Goal: Task Accomplishment & Management: Complete application form

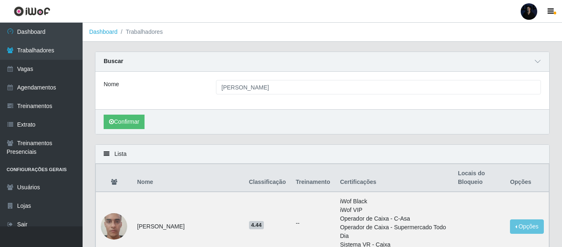
click at [531, 9] on div at bounding box center [528, 11] width 17 height 17
click at [500, 69] on button "Sair" at bounding box center [512, 64] width 74 height 17
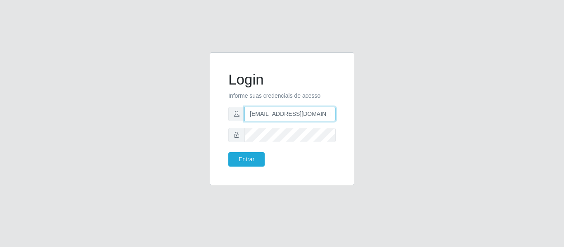
drag, startPoint x: 324, startPoint y: 115, endPoint x: 290, endPoint y: 116, distance: 33.5
click at [290, 116] on input "[EMAIL_ADDRESS][DOMAIN_NAME]" at bounding box center [289, 114] width 91 height 14
type input "[EMAIL_ADDRESS][DOMAIN_NAME]"
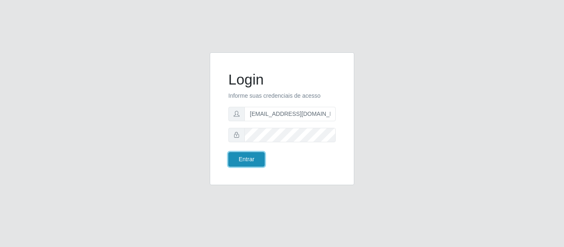
click at [243, 154] on button "Entrar" at bounding box center [246, 159] width 36 height 14
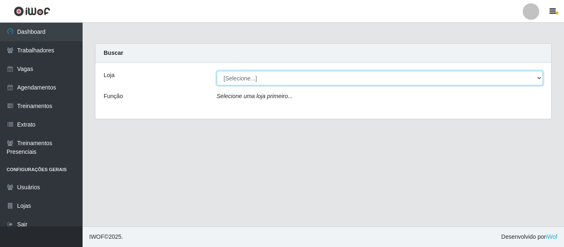
click at [301, 77] on select "[Selecione...] Leite Clan - [GEOGRAPHIC_DATA]" at bounding box center [380, 78] width 326 height 14
select select "498"
click at [217, 71] on select "[Selecione...] Leite Clan - [GEOGRAPHIC_DATA]" at bounding box center [380, 78] width 326 height 14
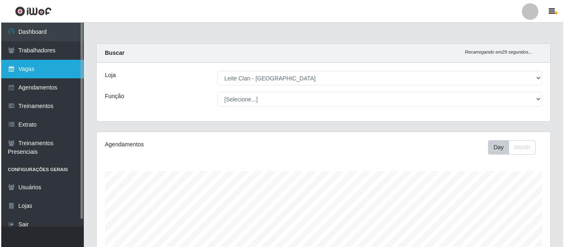
scroll to position [171, 454]
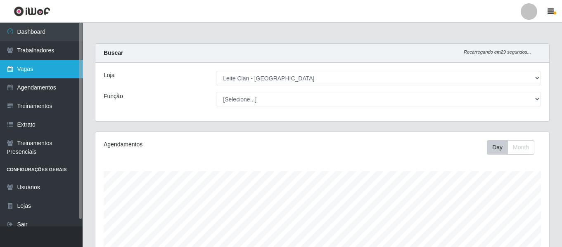
click at [38, 76] on link "Vagas" at bounding box center [41, 69] width 83 height 19
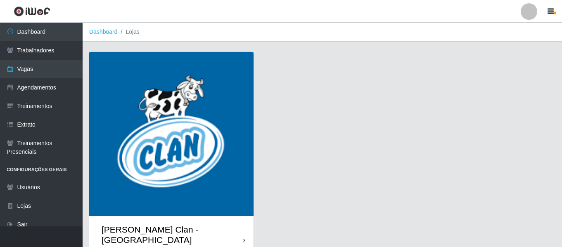
click at [182, 136] on img at bounding box center [171, 134] width 164 height 164
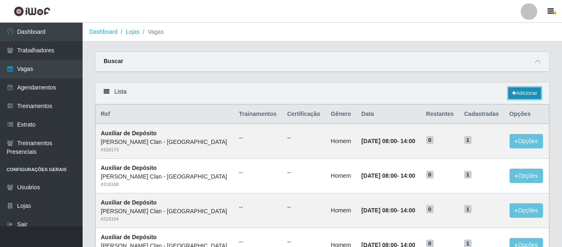
click at [527, 92] on link "Adicionar" at bounding box center [524, 94] width 33 height 12
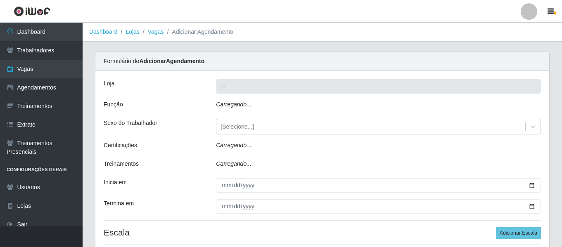
type input "[PERSON_NAME] Clan - [GEOGRAPHIC_DATA]"
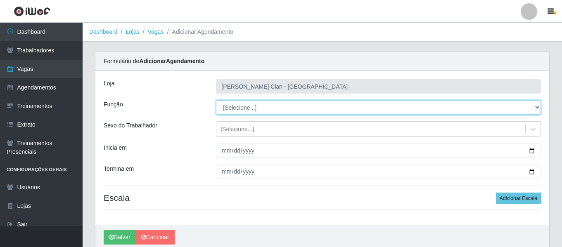
click at [281, 104] on select "[Selecione...] Auxiliar de Depósito Carregador e Descarregador de Caminhão ++" at bounding box center [378, 107] width 325 height 14
click at [216, 100] on select "[Selecione...] Auxiliar de Depósito Carregador e Descarregador de Caminhão ++" at bounding box center [378, 107] width 325 height 14
click at [257, 111] on select "[Selecione...] Auxiliar de Depósito Carregador e Descarregador de Caminhão ++" at bounding box center [378, 107] width 325 height 14
select select "139"
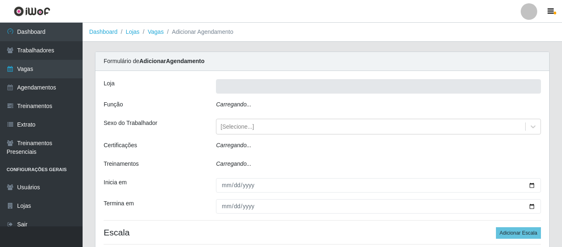
type input "[PERSON_NAME] Clan - [GEOGRAPHIC_DATA]"
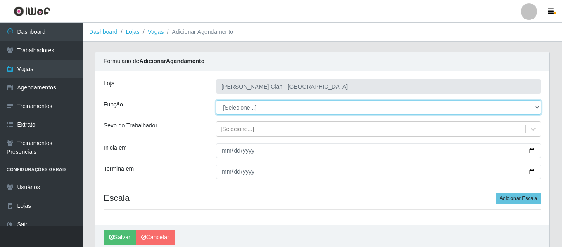
click at [233, 108] on select "[Selecione...] Auxiliar de Depósito Auxiliar de Depósito ++ Carregador e Descar…" at bounding box center [378, 107] width 325 height 14
select select "111"
click at [216, 100] on select "[Selecione...] Auxiliar de Depósito Auxiliar de Depósito ++ Carregador e Descar…" at bounding box center [378, 107] width 325 height 14
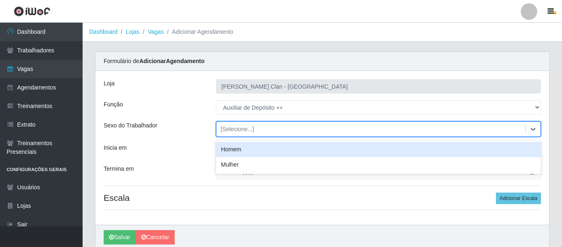
click at [240, 132] on div "[Selecione...]" at bounding box center [236, 129] width 33 height 9
click at [235, 150] on div "Homem" at bounding box center [378, 149] width 325 height 15
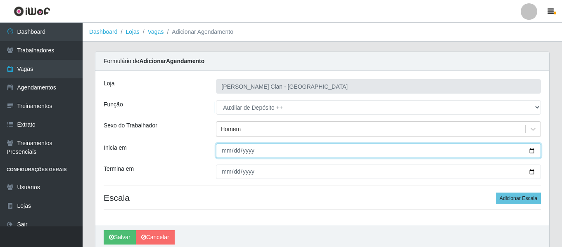
click at [223, 152] on input "Inicia em" at bounding box center [378, 151] width 325 height 14
type input "2025-09-01"
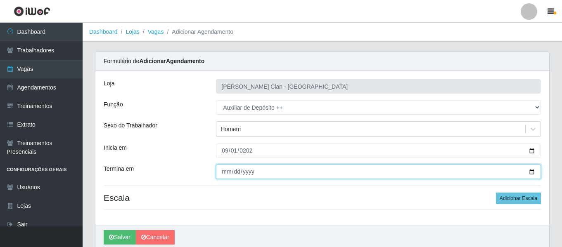
click at [221, 169] on input "Termina em" at bounding box center [378, 172] width 325 height 14
type input "2025-09-01"
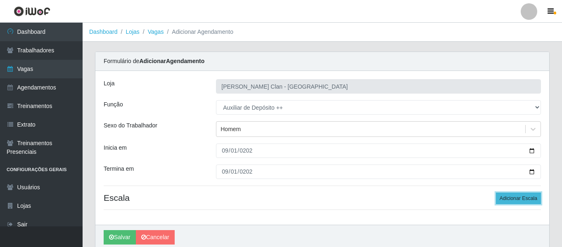
click at [531, 202] on button "Adicionar Escala" at bounding box center [518, 199] width 45 height 12
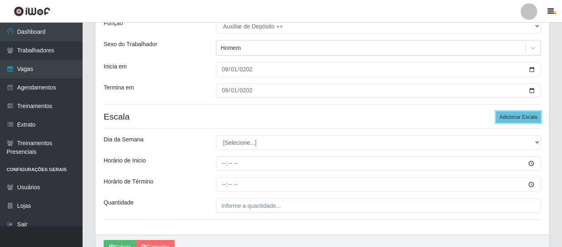
scroll to position [125, 0]
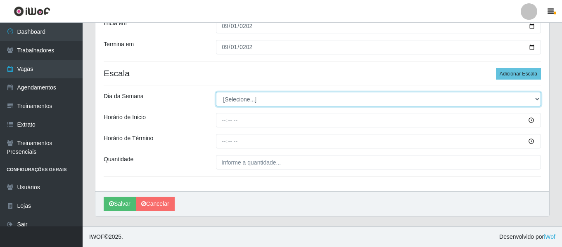
click at [244, 104] on select "[Selecione...] Segunda Terça Quarta Quinta Sexta Sábado Domingo" at bounding box center [378, 99] width 325 height 14
select select "1"
click at [216, 92] on select "[Selecione...] Segunda Terça Quarta Quinta Sexta Sábado Domingo" at bounding box center [378, 99] width 325 height 14
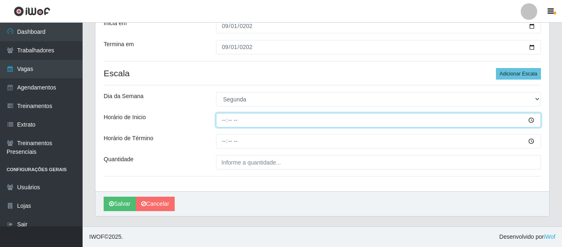
click at [224, 121] on input "Horário de Inicio" at bounding box center [378, 120] width 325 height 14
type input "14:00"
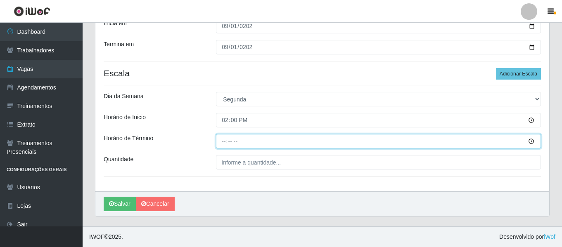
click at [223, 140] on input "Horário de Término" at bounding box center [378, 141] width 325 height 14
type input "20:00"
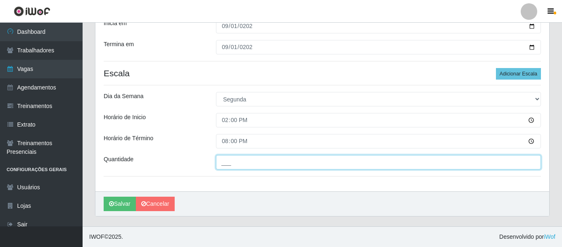
click at [222, 157] on input "___" at bounding box center [378, 162] width 325 height 14
type input "1__"
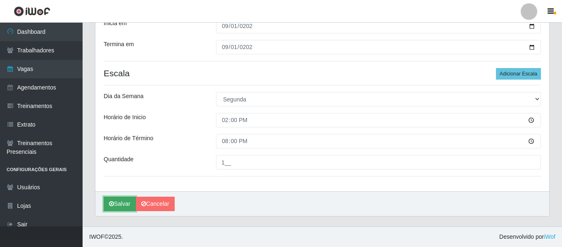
click at [127, 205] on button "Salvar" at bounding box center [120, 204] width 32 height 14
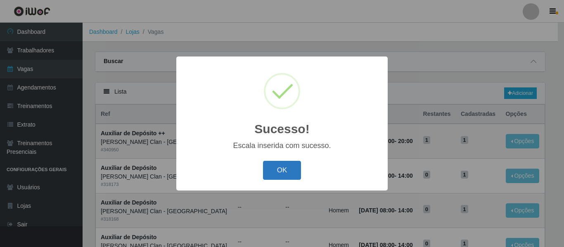
click at [272, 176] on button "OK" at bounding box center [282, 170] width 38 height 19
